Goal: Task Accomplishment & Management: Complete application form

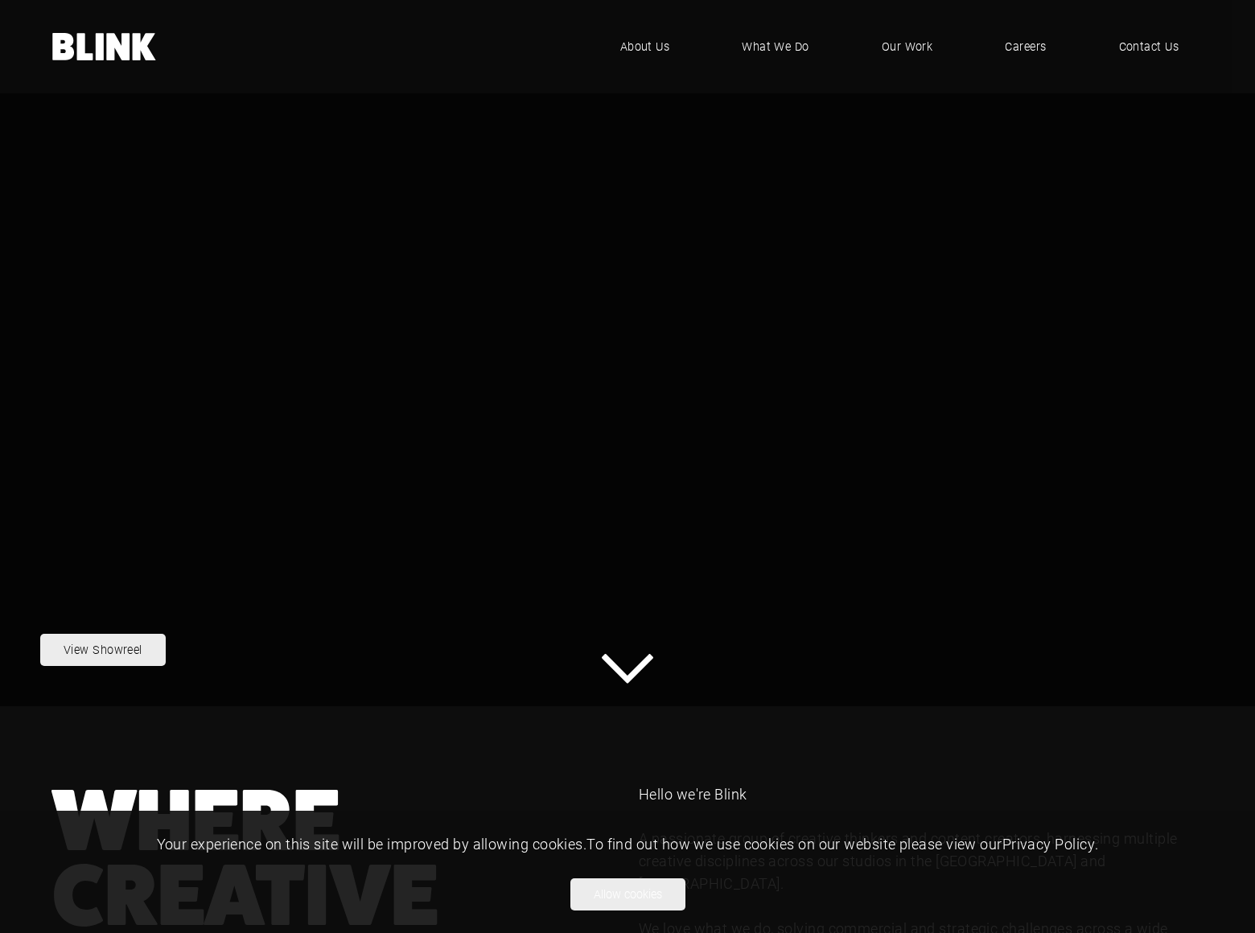
scroll to position [1494, 0]
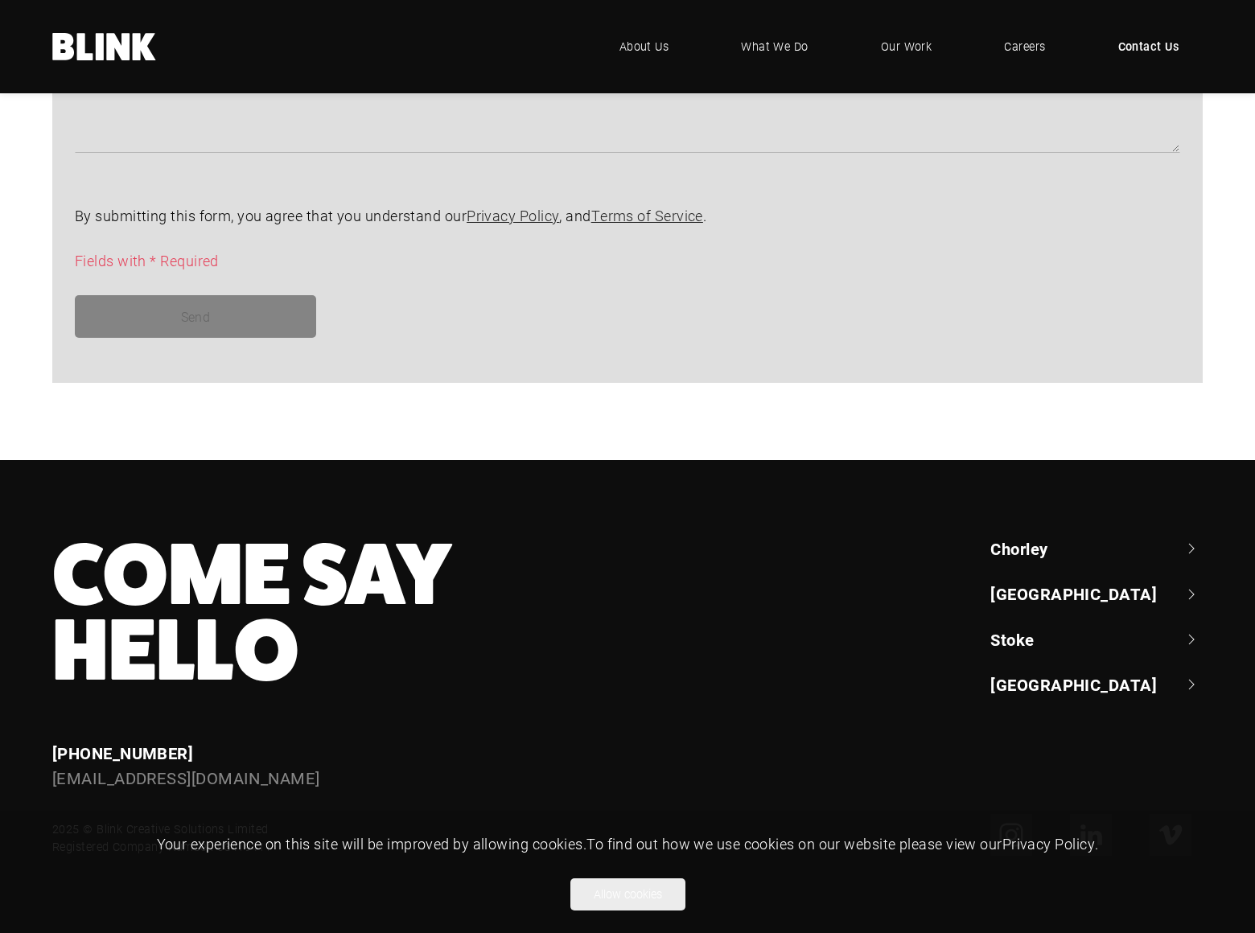
scroll to position [864, 0]
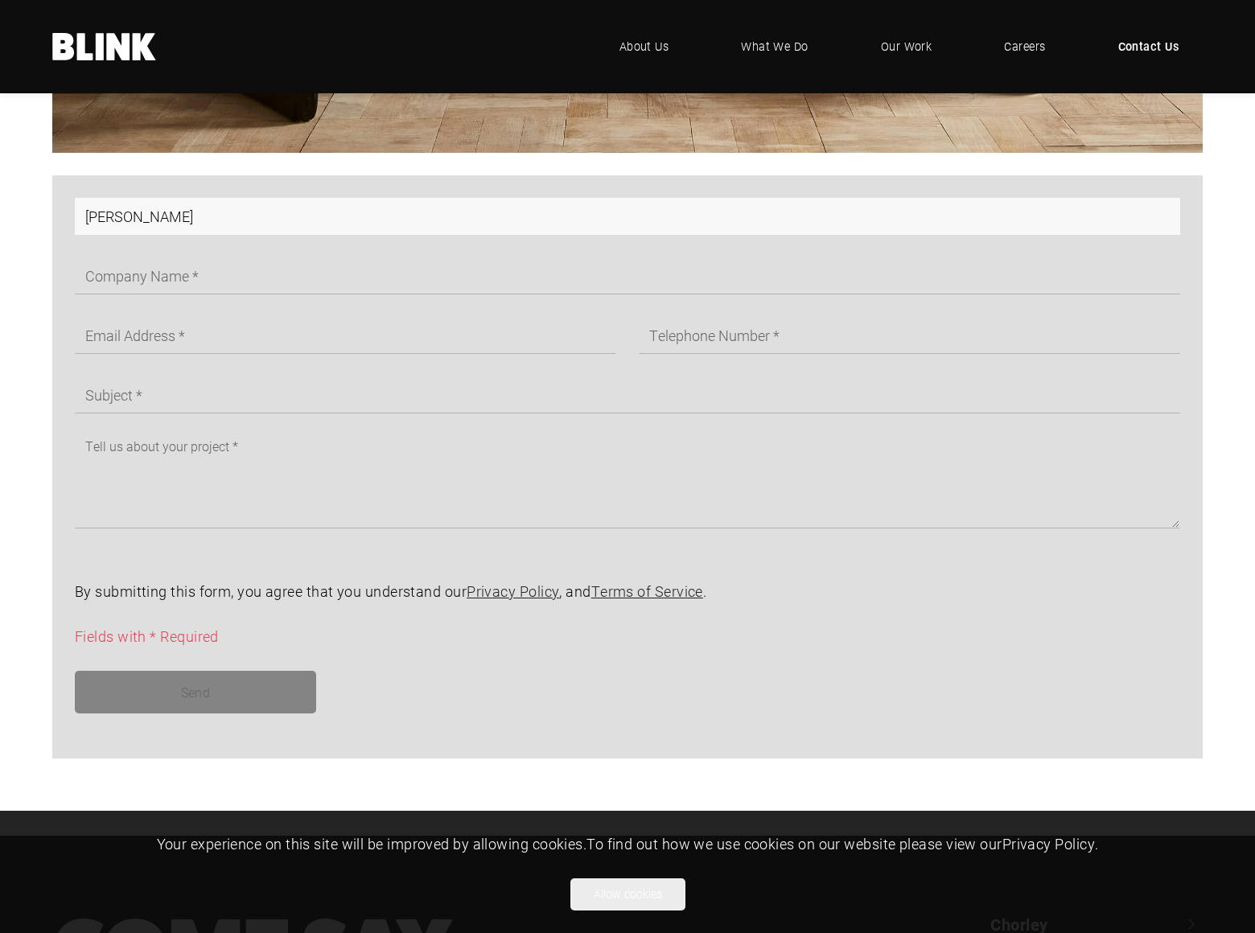
type input "[PERSON_NAME]"
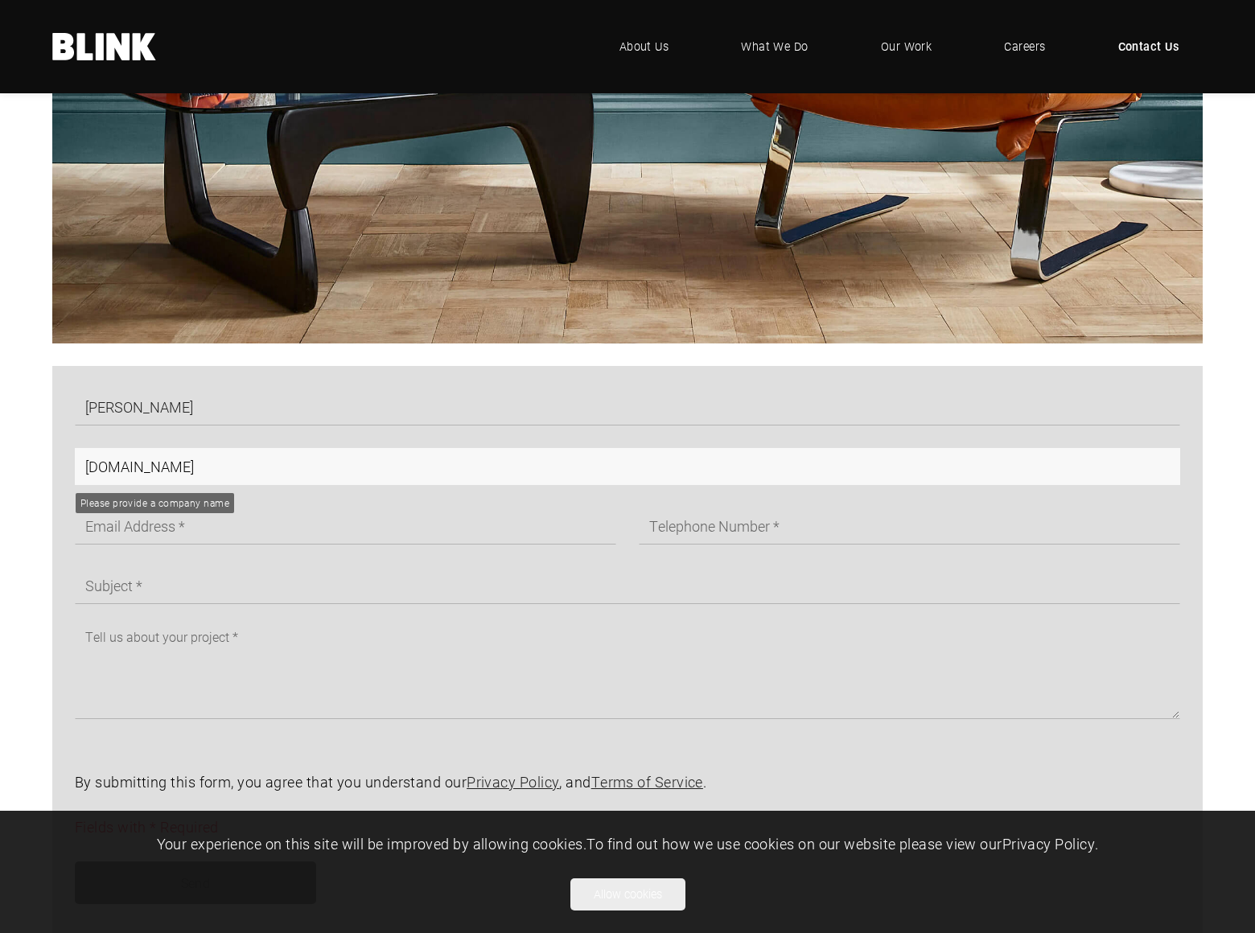
type input "[DOMAIN_NAME]"
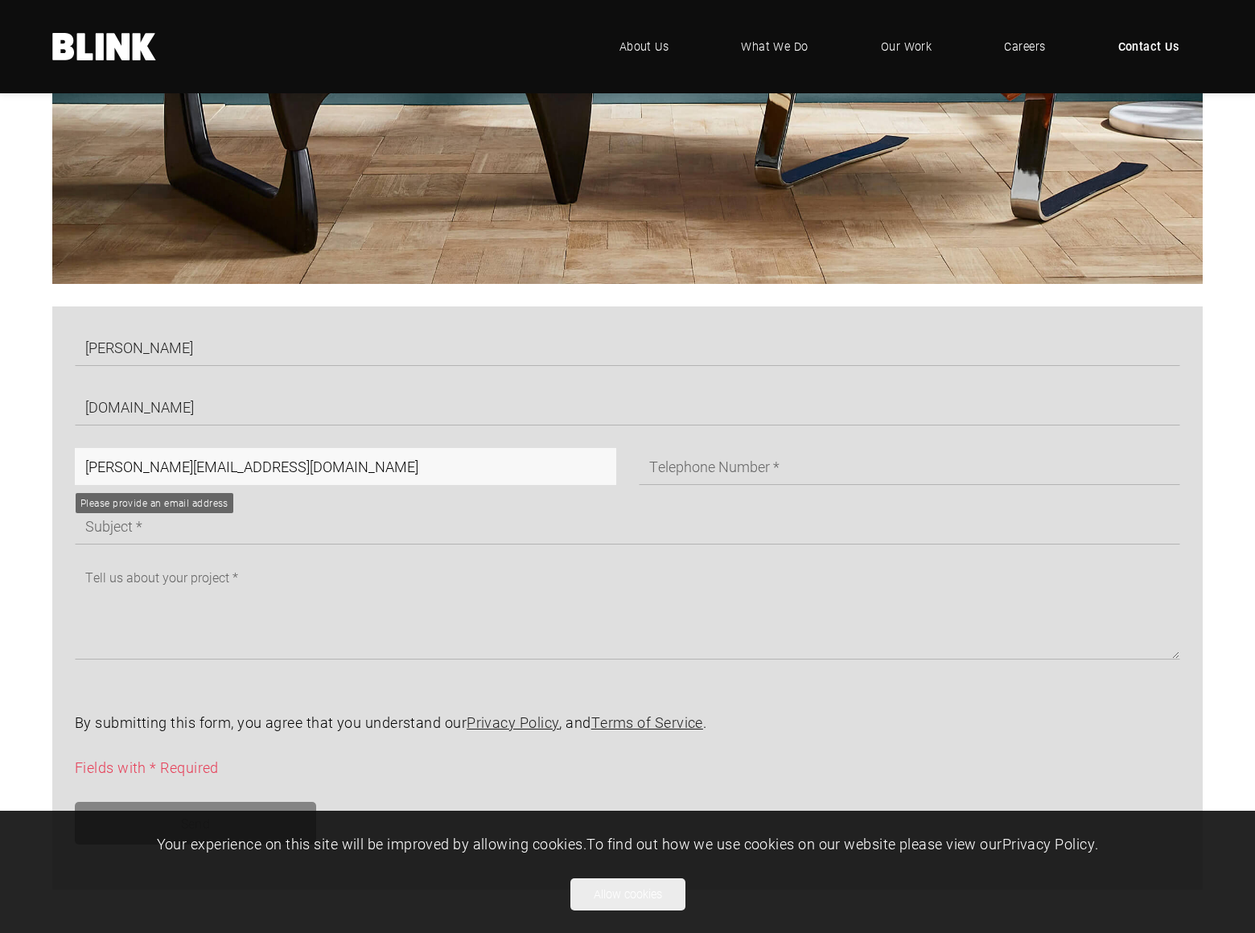
type input "[PERSON_NAME][EMAIL_ADDRESS][DOMAIN_NAME]"
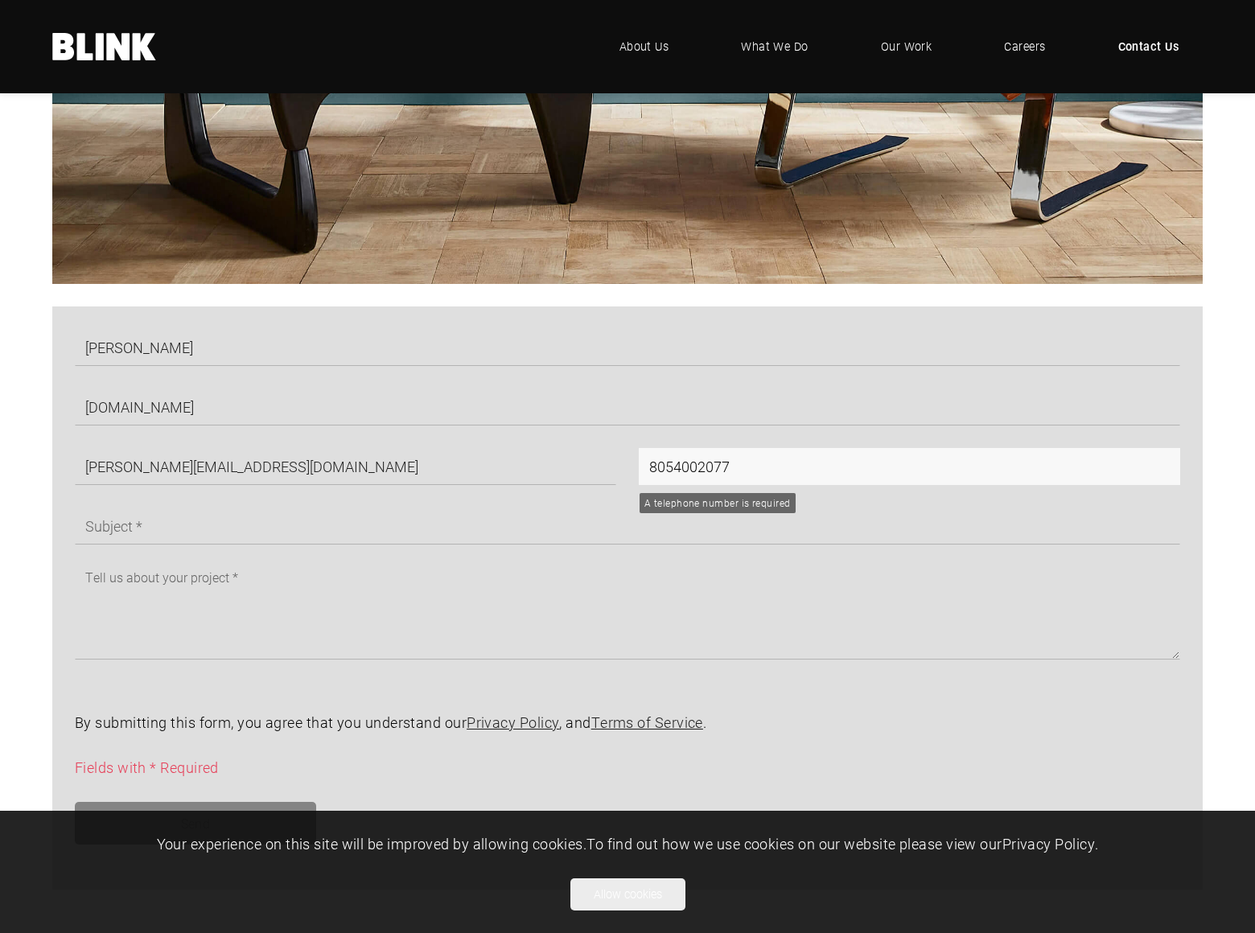
type input "8054002077"
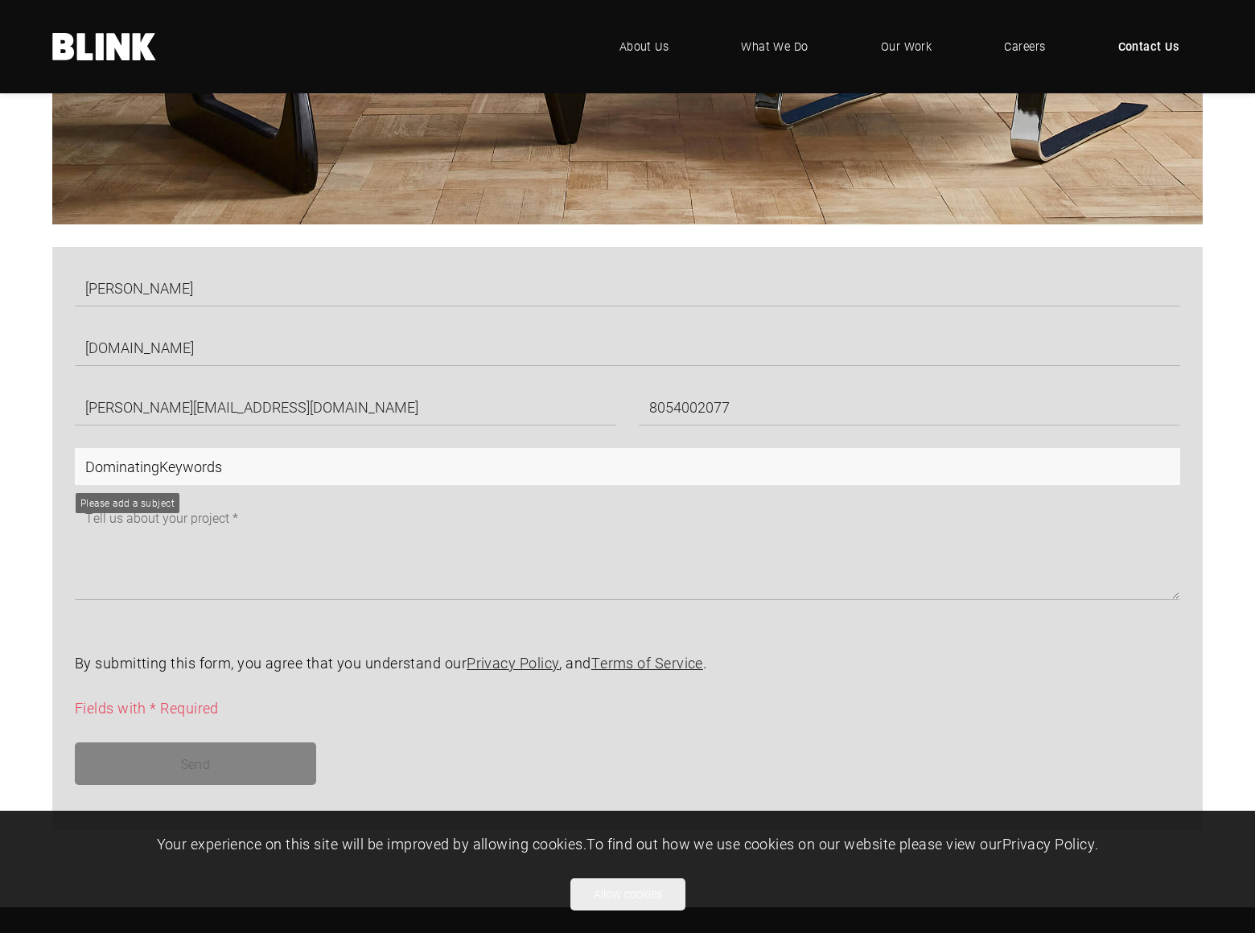
type input "DominatingKeywords"
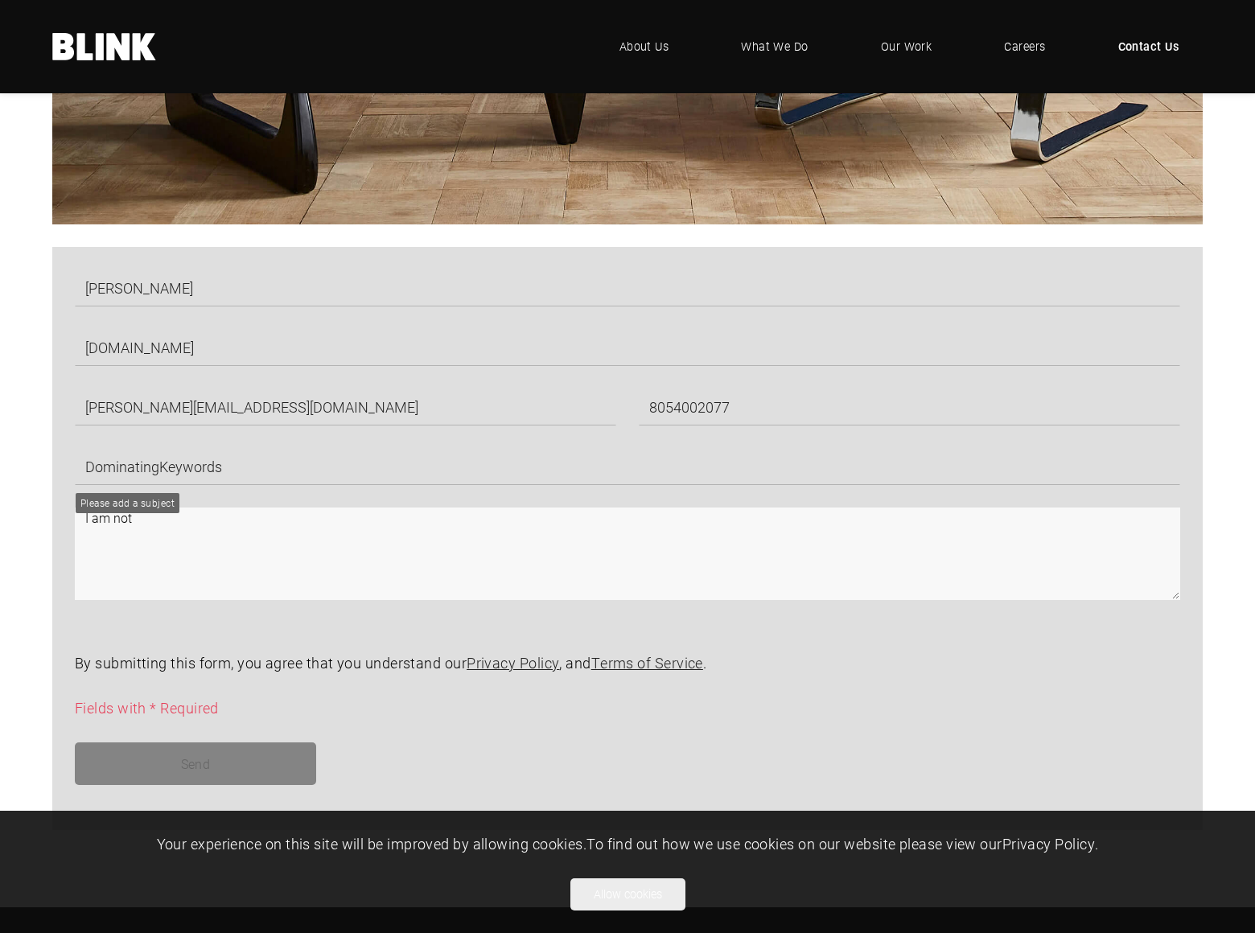
scroll to position [879, 0]
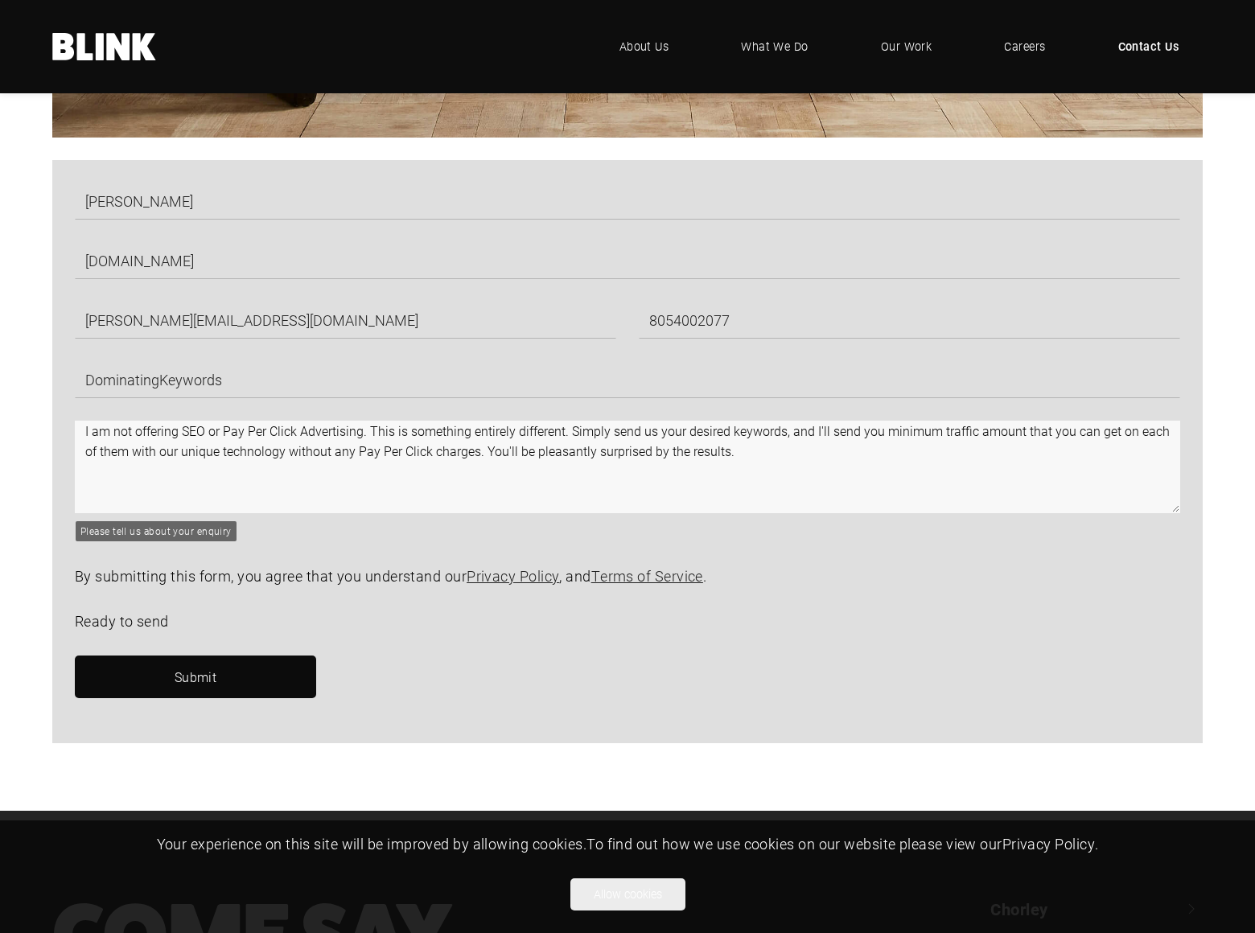
type textarea "I am not offering SEO or Pay Per Click Advertising. This is something entirely …"
